Goal: Information Seeking & Learning: Learn about a topic

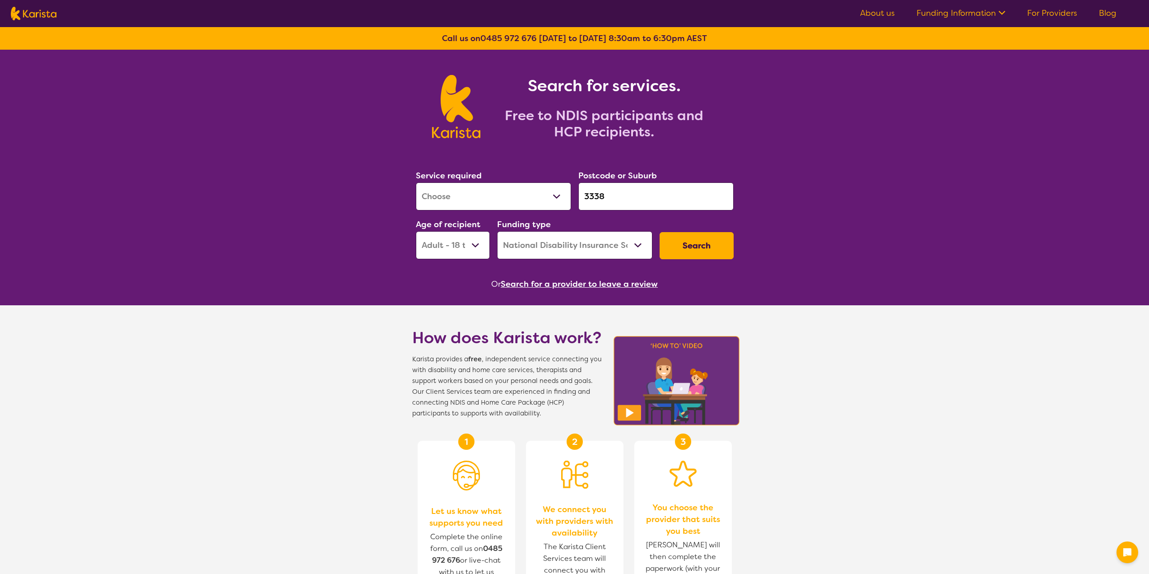
select select "[MEDICAL_DATA]"
select select "AD"
select select "NDIS"
click at [612, 197] on input "3338" at bounding box center [655, 196] width 155 height 28
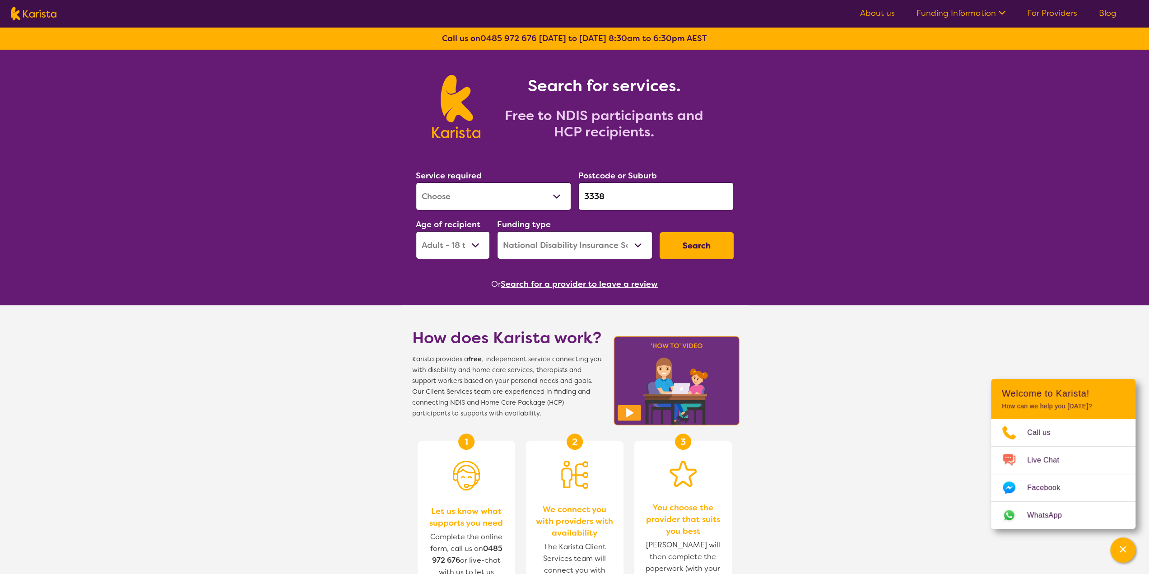
drag, startPoint x: 612, startPoint y: 197, endPoint x: 531, endPoint y: 180, distance: 82.1
click at [531, 180] on div "Service required Allied Health Assistant Assessment ([MEDICAL_DATA] or [MEDICAL…" at bounding box center [574, 214] width 325 height 98
paste input "3977"
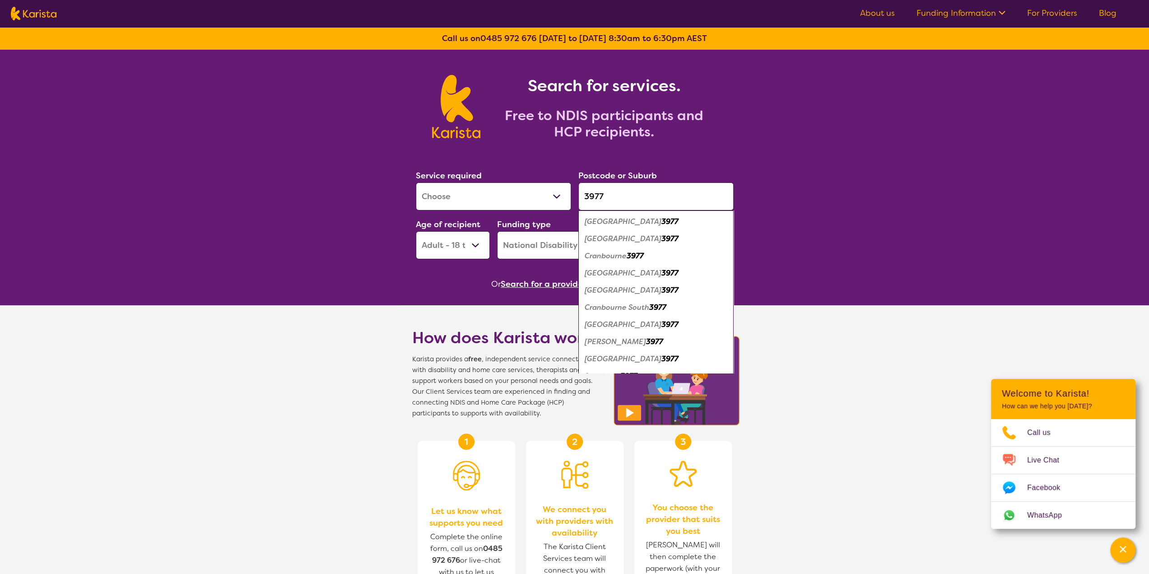
type input "3977"
click at [516, 196] on select "Allied Health Assistant Assessment ([MEDICAL_DATA] or [MEDICAL_DATA]) Behaviour…" at bounding box center [493, 196] width 155 height 28
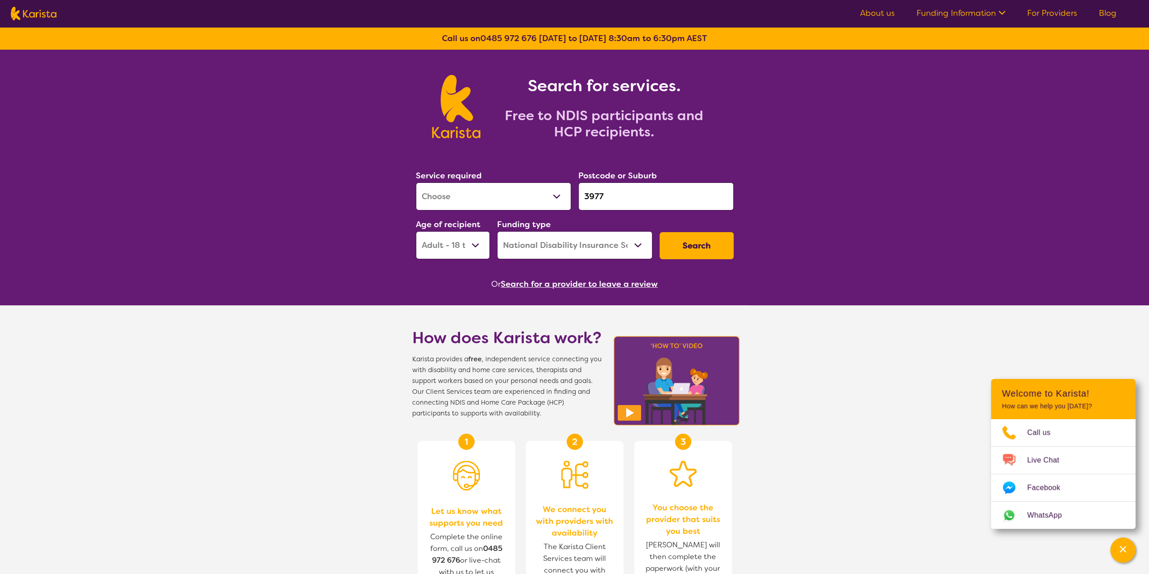
select select "[MEDICAL_DATA]"
click at [416, 182] on select "Allied Health Assistant Assessment ([MEDICAL_DATA] or [MEDICAL_DATA]) Behaviour…" at bounding box center [493, 196] width 155 height 28
click at [695, 243] on button "Search" at bounding box center [697, 245] width 74 height 27
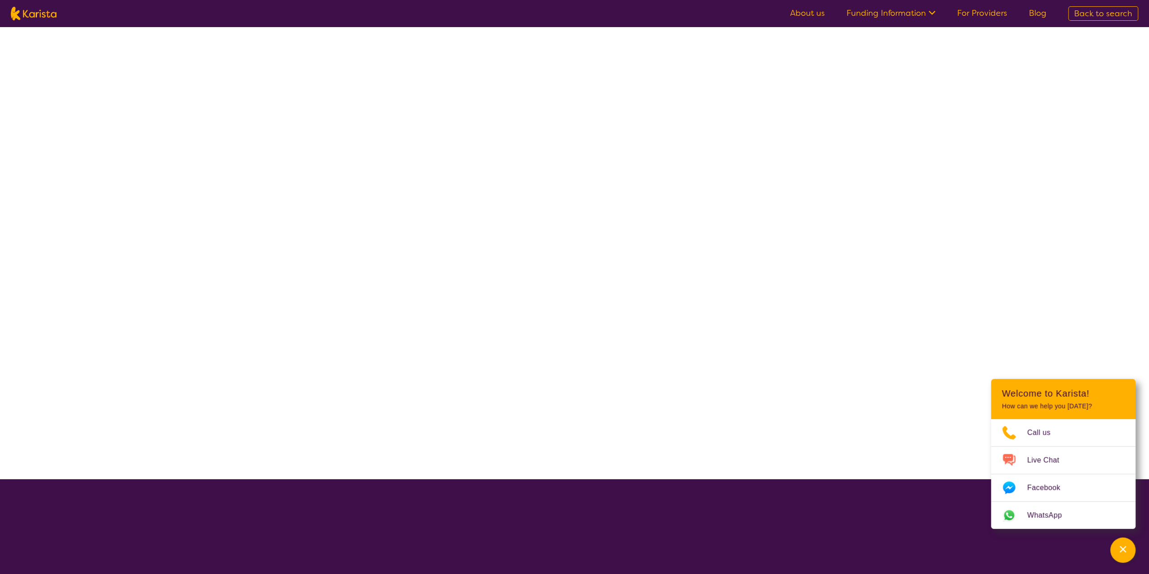
select select "NDIS"
select select "[MEDICAL_DATA]"
select select "AD"
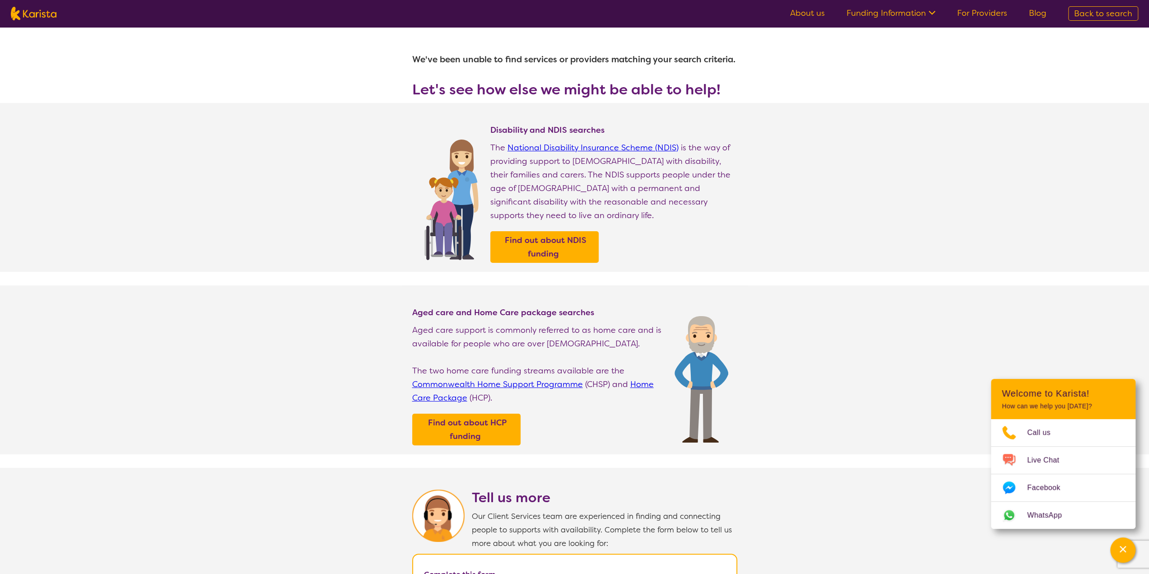
select select "[MEDICAL_DATA]"
select select "AD"
select select "NDIS"
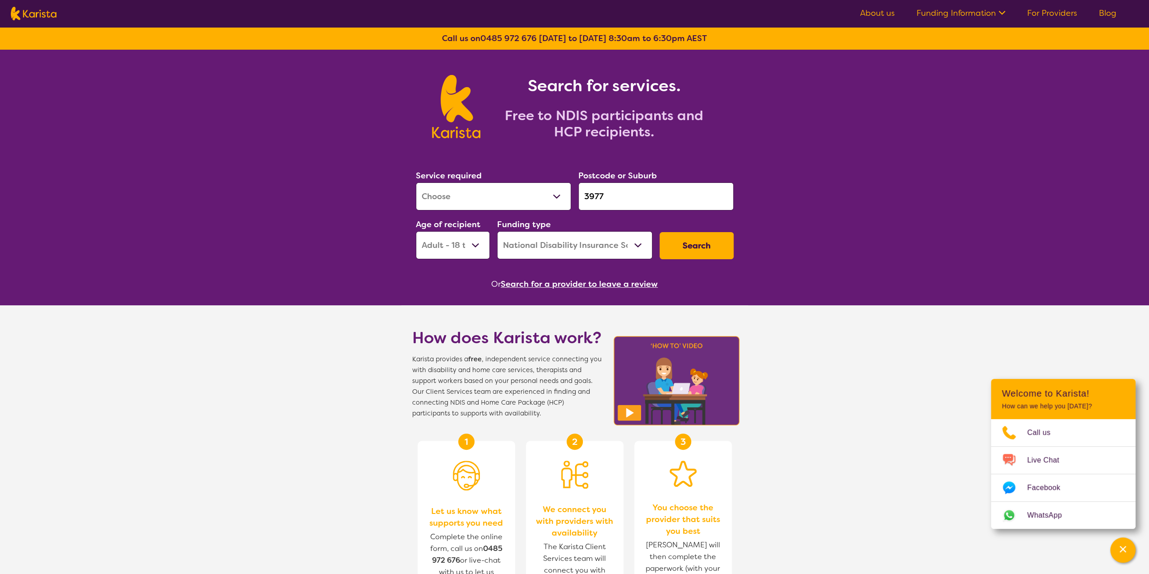
click at [438, 241] on select "Early Childhood - 0 to 9 Child - 10 to 11 Adolescent - 12 to 17 Adult - 18 to 6…" at bounding box center [453, 245] width 74 height 28
select select "AG"
click at [416, 231] on select "Early Childhood - 0 to 9 Child - 10 to 11 Adolescent - 12 to 17 Adult - 18 to 6…" at bounding box center [453, 245] width 74 height 28
click at [684, 245] on button "Search" at bounding box center [697, 245] width 74 height 27
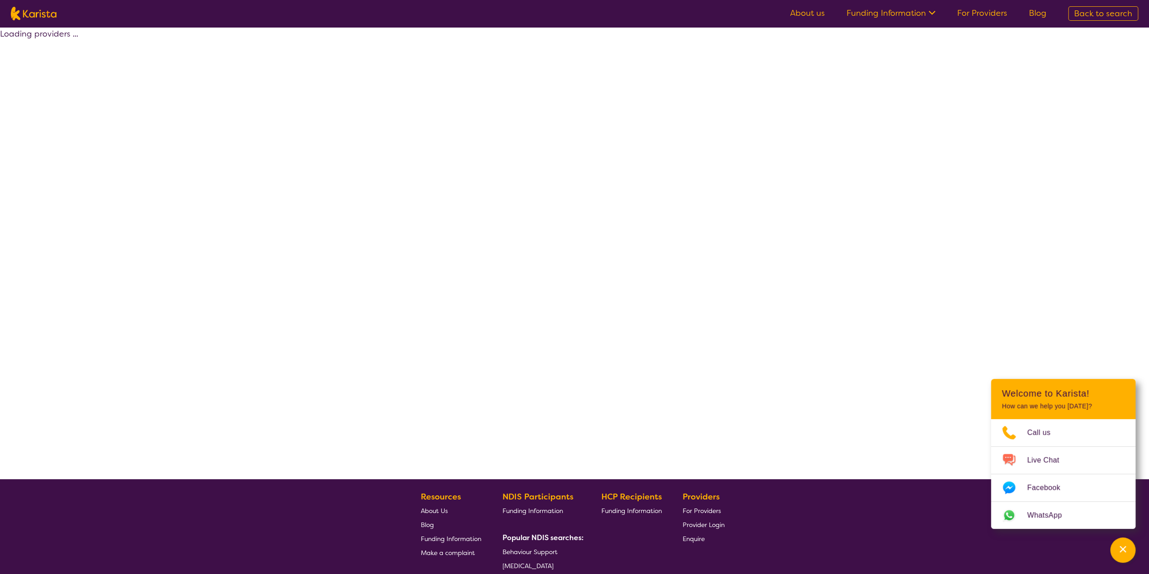
select select "NDIS"
select select "[MEDICAL_DATA]"
select select "AG"
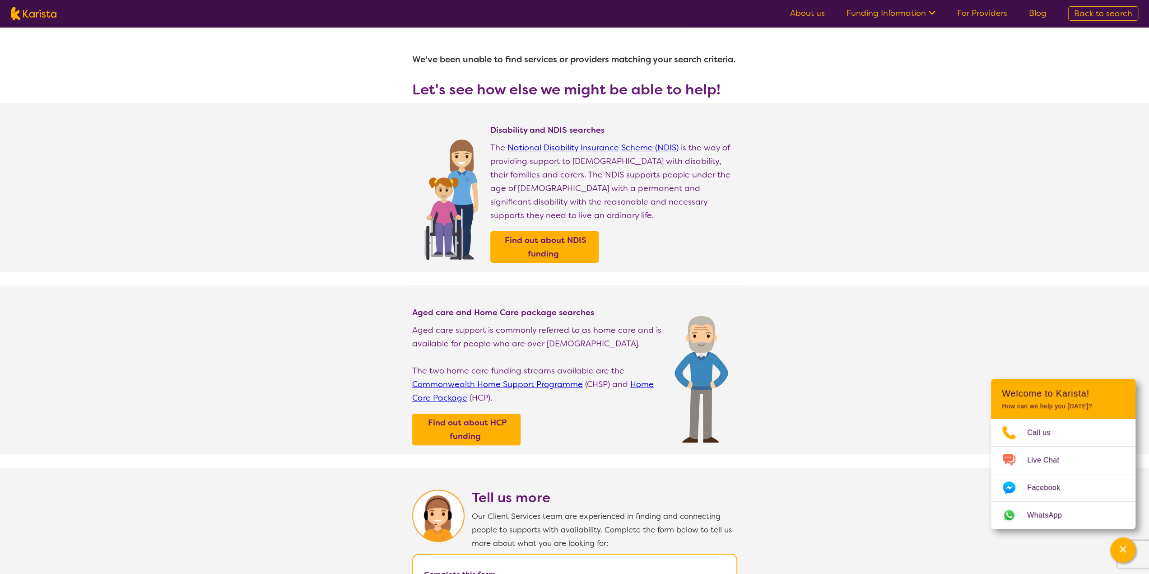
select select "[MEDICAL_DATA]"
select select "AG"
select select "NDIS"
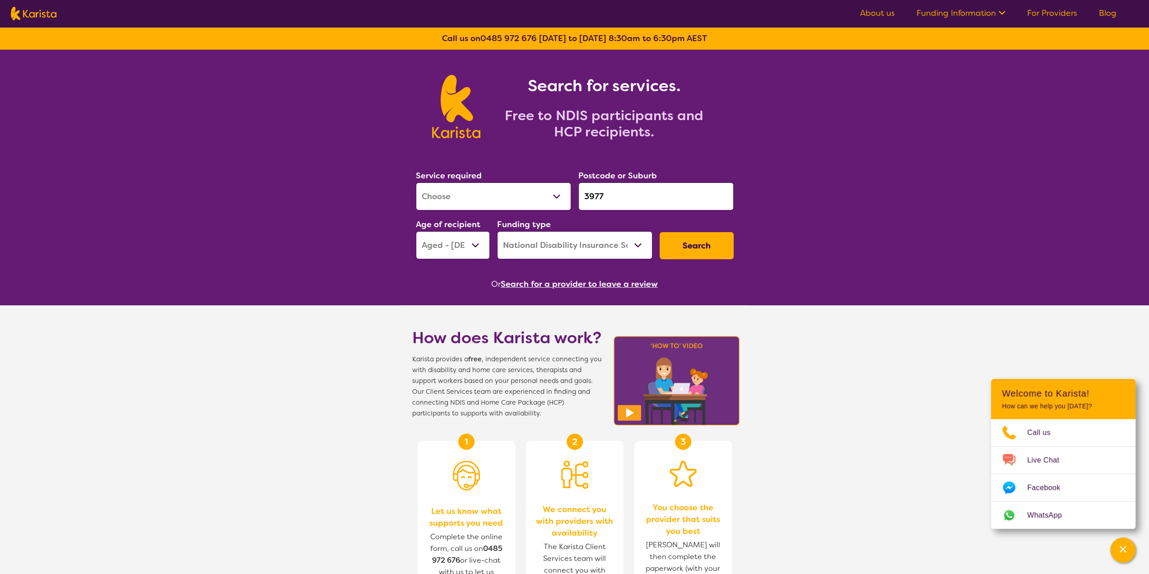
click at [500, 194] on select "Allied Health Assistant Assessment ([MEDICAL_DATA] or [MEDICAL_DATA]) Behaviour…" at bounding box center [493, 196] width 155 height 28
select select "Speech therapy"
click at [416, 182] on select "Allied Health Assistant Assessment ([MEDICAL_DATA] or [MEDICAL_DATA]) Behaviour…" at bounding box center [493, 196] width 155 height 28
click at [691, 252] on button "Search" at bounding box center [697, 245] width 74 height 27
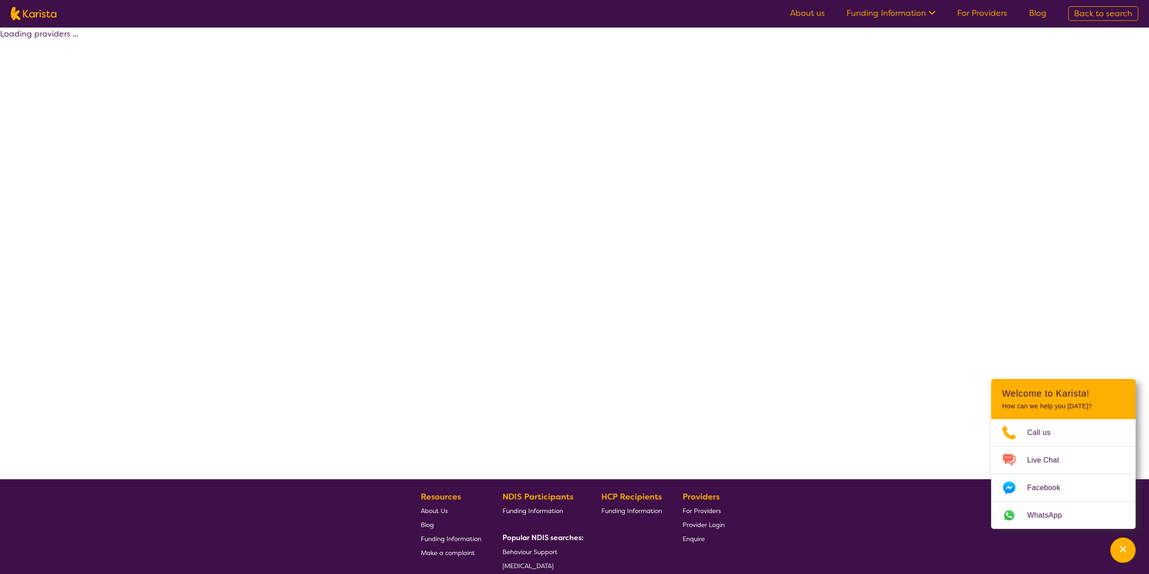
select select "by_score"
